Goal: Task Accomplishment & Management: Manage account settings

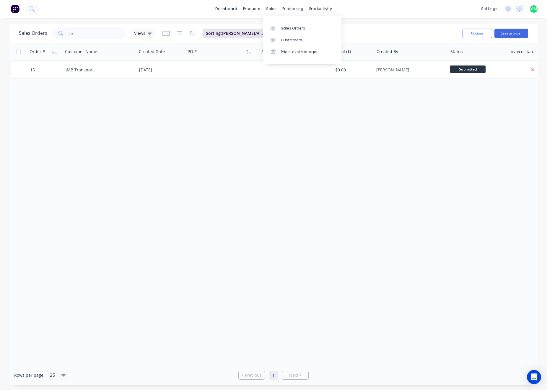
click at [187, 215] on div "Order # Customer Name Created Date PO # Accounting Order # Total ($) Created By…" at bounding box center [273, 204] width 528 height 322
drag, startPoint x: 146, startPoint y: 161, endPoint x: 211, endPoint y: 30, distance: 146.9
click at [146, 161] on div "Order # Customer Name Created Date PO # Accounting Order # Total ($) Created By…" at bounding box center [273, 204] width 528 height 322
click at [509, 6] on icon at bounding box center [508, 9] width 6 height 6
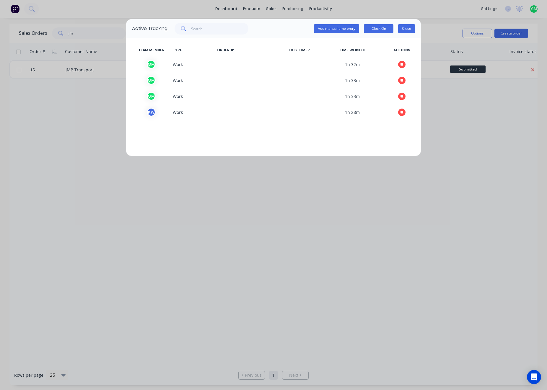
click at [406, 28] on button "Close" at bounding box center [406, 28] width 17 height 9
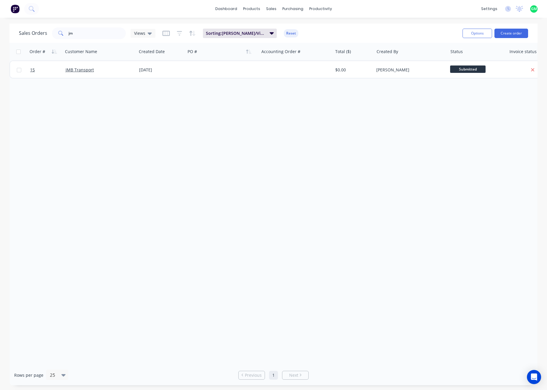
click at [202, 149] on div "Order # Customer Name Created Date PO # Accounting Order # Total ($) Created By…" at bounding box center [273, 204] width 528 height 322
click at [268, 162] on div "Order # Customer Name Created Date PO # Accounting Order # Total ($) Created By…" at bounding box center [273, 204] width 528 height 322
click at [487, 8] on div "settings" at bounding box center [489, 8] width 22 height 9
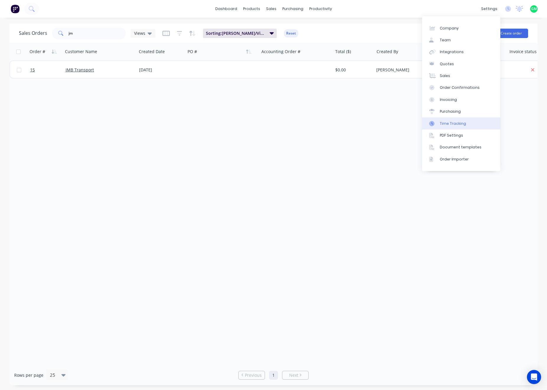
click at [455, 124] on div "Time Tracking" at bounding box center [453, 123] width 26 height 5
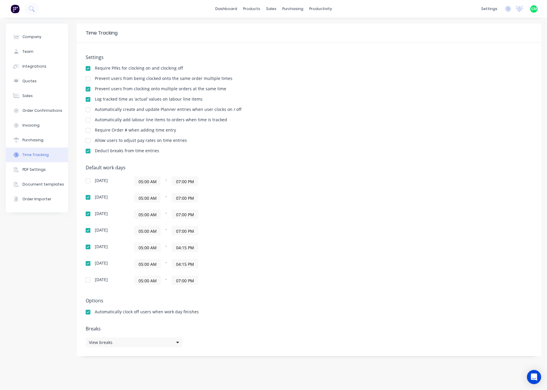
click at [87, 78] on div at bounding box center [88, 79] width 12 height 12
click at [87, 79] on div at bounding box center [88, 79] width 12 height 12
click at [89, 79] on div at bounding box center [88, 79] width 12 height 12
click at [88, 79] on div at bounding box center [88, 79] width 12 height 12
drag, startPoint x: 88, startPoint y: 89, endPoint x: 92, endPoint y: 97, distance: 9.3
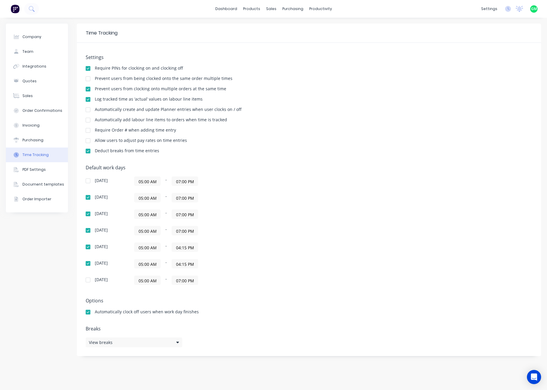
click at [89, 89] on div at bounding box center [88, 89] width 12 height 12
click at [357, 117] on div "Settings Require PINs for clocking on and clocking off Prevent users from being…" at bounding box center [309, 107] width 447 height 105
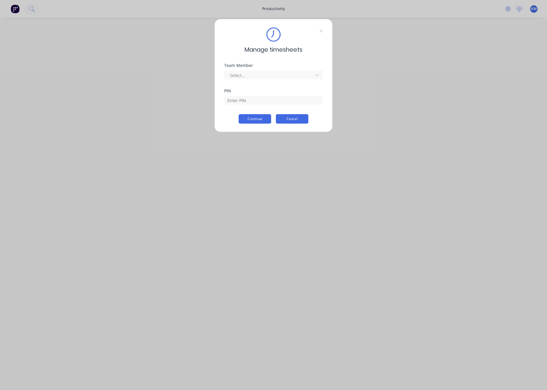
click at [296, 117] on button "Cancel" at bounding box center [292, 118] width 32 height 9
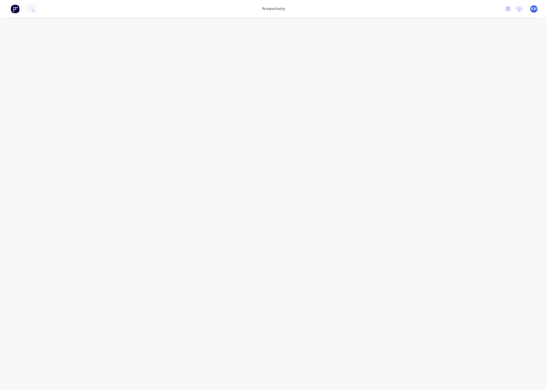
click at [377, 79] on div at bounding box center [273, 198] width 473 height 361
click at [532, 6] on div "KW Lustec KIOSK Workshop Time Tracking Only Profile Sign out" at bounding box center [533, 8] width 7 height 7
click at [533, 6] on div "KW Lustec KIOSK Workshop Time Tracking Only Profile Sign out" at bounding box center [533, 8] width 7 height 7
click at [534, 8] on span "KW" at bounding box center [534, 8] width 6 height 5
click at [28, 100] on div "productivity productivity Workflow Planner Delivery Scheduling Timesheets No ne…" at bounding box center [273, 195] width 547 height 390
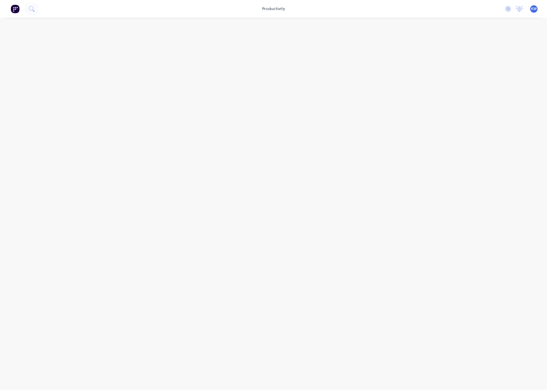
click at [16, 12] on img at bounding box center [15, 8] width 9 height 9
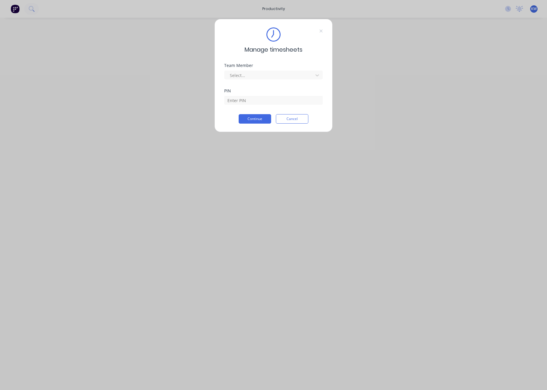
drag, startPoint x: 296, startPoint y: 121, endPoint x: 470, endPoint y: 34, distance: 194.1
click at [299, 118] on button "Cancel" at bounding box center [292, 118] width 32 height 9
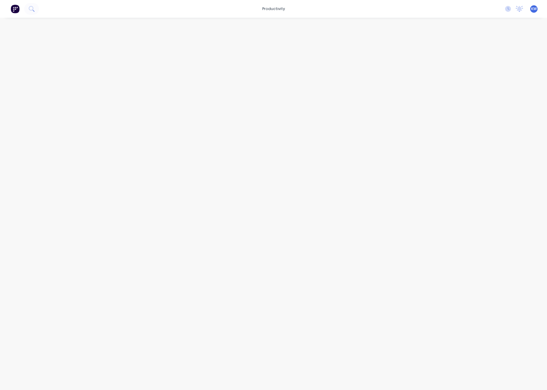
click at [530, 8] on div "No new notifications Mark all as read You have no notifications KW Lustec KIOSK…" at bounding box center [523, 8] width 47 height 9
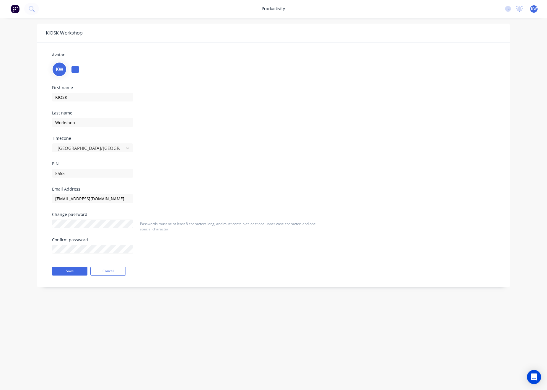
click at [534, 8] on span "KW" at bounding box center [534, 8] width 6 height 5
click at [486, 73] on div "Sign out" at bounding box center [484, 73] width 16 height 5
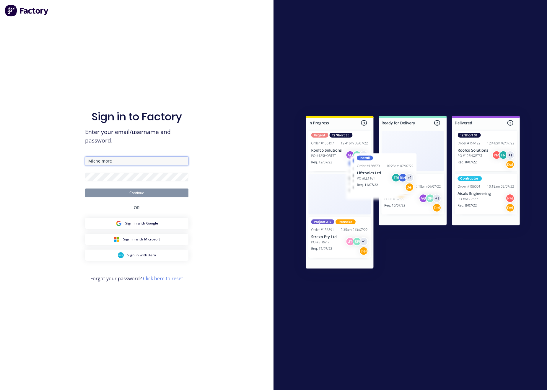
drag, startPoint x: 121, startPoint y: 163, endPoint x: 125, endPoint y: 163, distance: 3.5
click at [122, 163] on input "Michelmore" at bounding box center [136, 161] width 103 height 9
click at [197, 125] on div "Sign in to Factory Enter your email/username and password. Michelmore Continue …" at bounding box center [136, 195] width 273 height 390
drag, startPoint x: 133, startPoint y: 163, endPoint x: 144, endPoint y: 159, distance: 11.4
click at [131, 163] on input "Michelmore" at bounding box center [136, 161] width 103 height 9
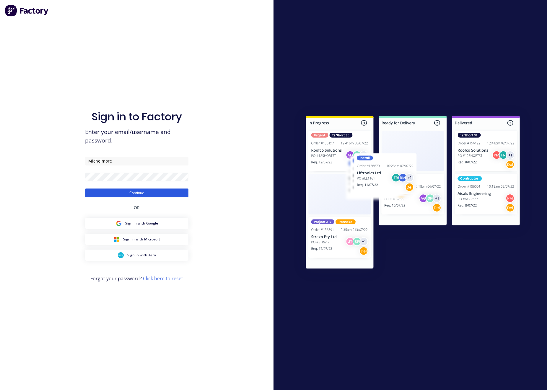
click at [129, 195] on button "Continue" at bounding box center [136, 193] width 103 height 9
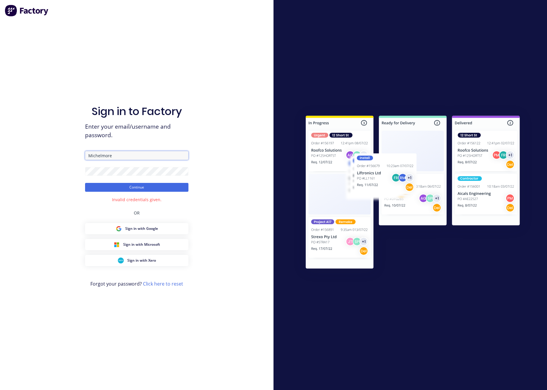
click at [132, 156] on input "Michelmore" at bounding box center [136, 155] width 103 height 9
drag, startPoint x: 132, startPoint y: 156, endPoint x: 60, endPoint y: 164, distance: 72.8
click at [57, 157] on div "Sign in to Factory Enter your email/username and password. [PERSON_NAME] Contin…" at bounding box center [136, 195] width 273 height 390
type input "[EMAIL_ADDRESS][DOMAIN_NAME]"
click at [106, 167] on form "[EMAIL_ADDRESS][DOMAIN_NAME] Continue" at bounding box center [136, 171] width 103 height 41
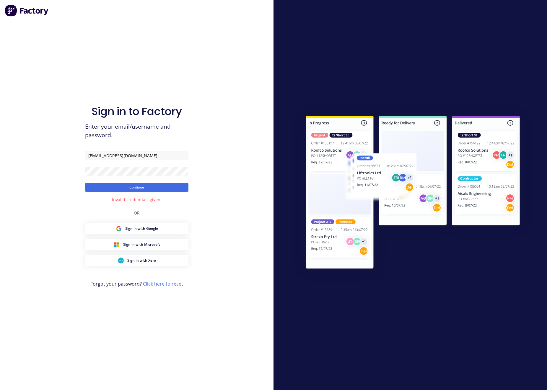
click at [63, 224] on div "Sign in to Factory Enter your email/username and password. [EMAIL_ADDRESS][DOMA…" at bounding box center [136, 195] width 273 height 390
click at [140, 189] on button "Continue" at bounding box center [136, 187] width 103 height 9
click at [44, 217] on div "Sign in to Factory Enter your email/username and password. [EMAIL_ADDRESS][DOMA…" at bounding box center [136, 195] width 273 height 390
click at [145, 188] on button "Continue" at bounding box center [136, 187] width 103 height 9
click at [61, 172] on div "Sign in to Factory Enter your email/username and password. [EMAIL_ADDRESS][DOMA…" at bounding box center [136, 195] width 273 height 390
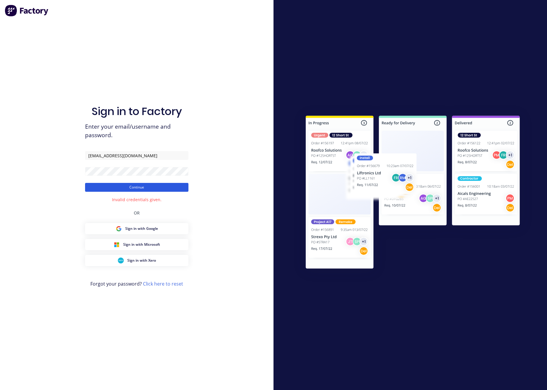
drag, startPoint x: 141, startPoint y: 185, endPoint x: 126, endPoint y: 181, distance: 16.2
click at [141, 185] on button "Continue" at bounding box center [136, 187] width 103 height 9
click at [137, 188] on button "Continue" at bounding box center [136, 187] width 103 height 9
click at [170, 286] on link "Click here to reset" at bounding box center [163, 284] width 40 height 6
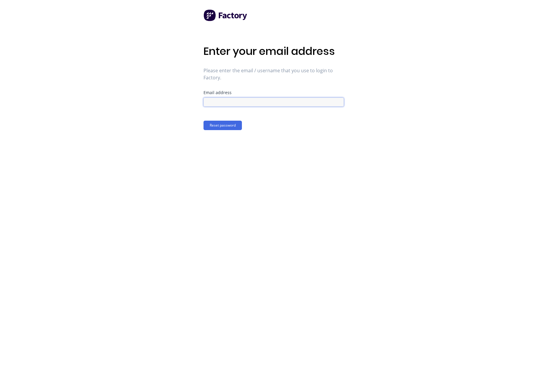
drag, startPoint x: 240, startPoint y: 105, endPoint x: 245, endPoint y: 102, distance: 5.9
click at [245, 102] on input at bounding box center [273, 102] width 140 height 9
type input "[EMAIL_ADDRESS][DOMAIN_NAME]"
click at [233, 125] on button "Reset password" at bounding box center [222, 125] width 38 height 9
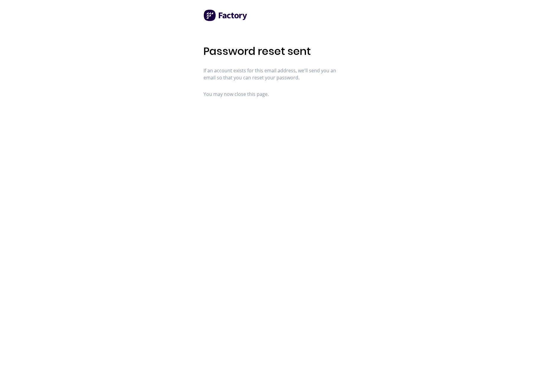
click at [517, 9] on div "Password reset sent If an account exists for this email address, we'll send you…" at bounding box center [273, 195] width 547 height 390
click at [296, 193] on div "Password reset sent If an account exists for this email address, we'll send you…" at bounding box center [273, 195] width 140 height 390
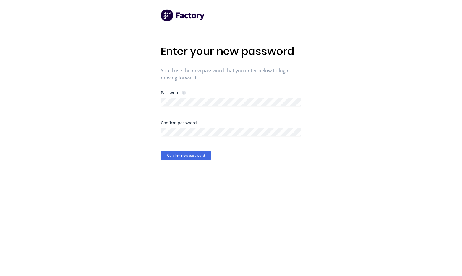
click at [219, 107] on div "Password" at bounding box center [231, 106] width 140 height 30
drag, startPoint x: 252, startPoint y: 219, endPoint x: 227, endPoint y: 166, distance: 58.7
click at [252, 217] on div "Enter your new password You'll use the new password that you enter below to log…" at bounding box center [231, 138] width 140 height 276
click at [201, 159] on button "Confirm new password" at bounding box center [186, 155] width 50 height 9
drag, startPoint x: 282, startPoint y: 201, endPoint x: 278, endPoint y: 194, distance: 8.0
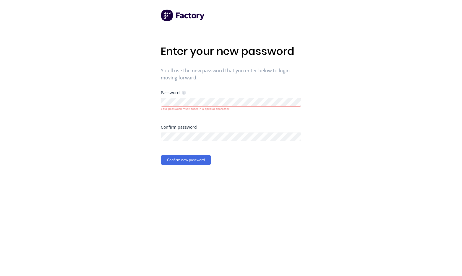
click at [282, 199] on div "Enter your new password You'll use the new password that you enter below to log…" at bounding box center [231, 138] width 140 height 276
click at [197, 132] on div at bounding box center [231, 136] width 140 height 10
click at [277, 224] on div "Enter your new password You'll use the new password that you enter below to log…" at bounding box center [231, 138] width 140 height 276
drag, startPoint x: 426, startPoint y: 122, endPoint x: 295, endPoint y: 159, distance: 136.5
click at [426, 122] on div "Enter your new password You'll use the new password that you enter below to log…" at bounding box center [231, 138] width 462 height 276
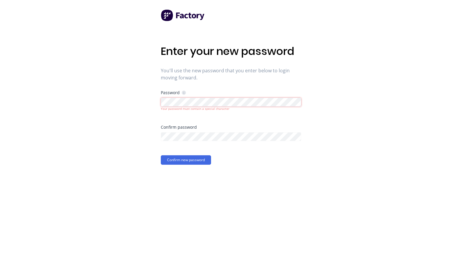
click at [104, 102] on div "Enter your new password You'll use the new password that you enter below to log…" at bounding box center [231, 138] width 462 height 276
drag, startPoint x: 111, startPoint y: 141, endPoint x: 137, endPoint y: 141, distance: 26.3
click at [112, 141] on div "Enter your new password You'll use the new password that you enter below to log…" at bounding box center [231, 138] width 462 height 276
click at [172, 143] on div "Confirm password" at bounding box center [231, 140] width 140 height 30
click at [178, 132] on div at bounding box center [231, 136] width 140 height 10
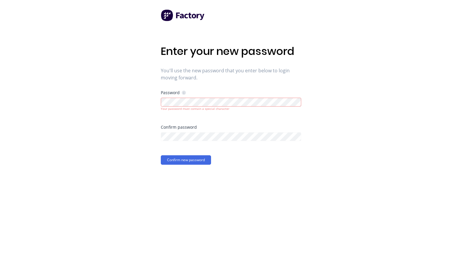
click at [123, 226] on div "Enter your new password You'll use the new password that you enter below to log…" at bounding box center [231, 138] width 462 height 276
click at [192, 162] on button "Confirm new password" at bounding box center [186, 159] width 50 height 9
